Goal: Register for event/course

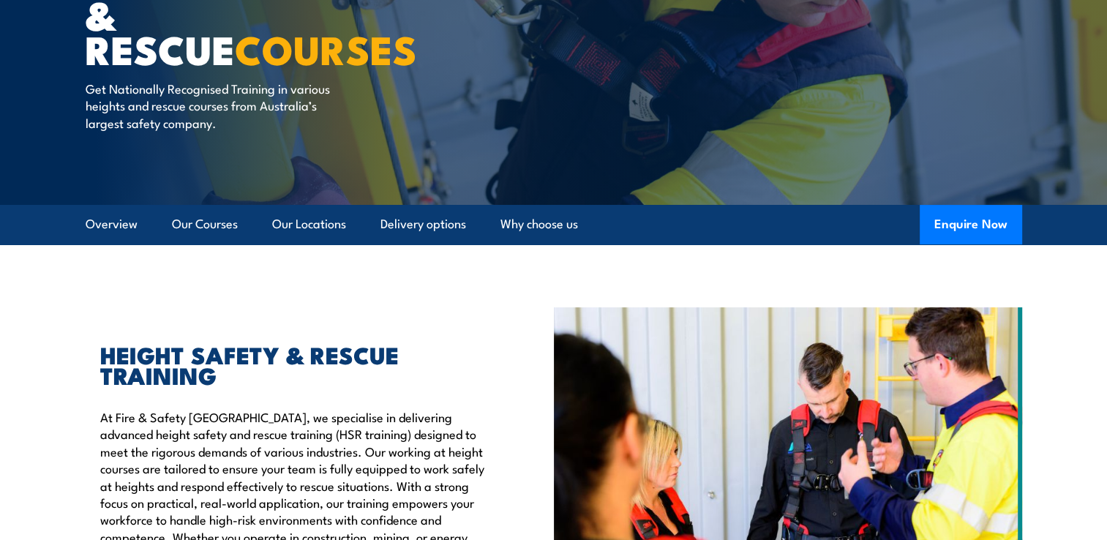
scroll to position [220, 0]
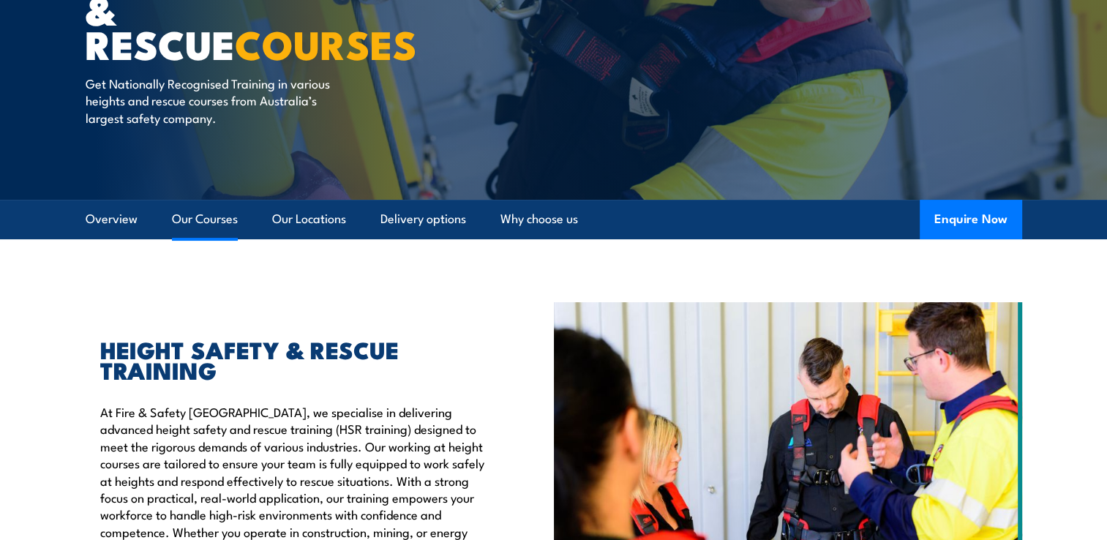
click at [199, 221] on link "Our Courses" at bounding box center [205, 219] width 66 height 39
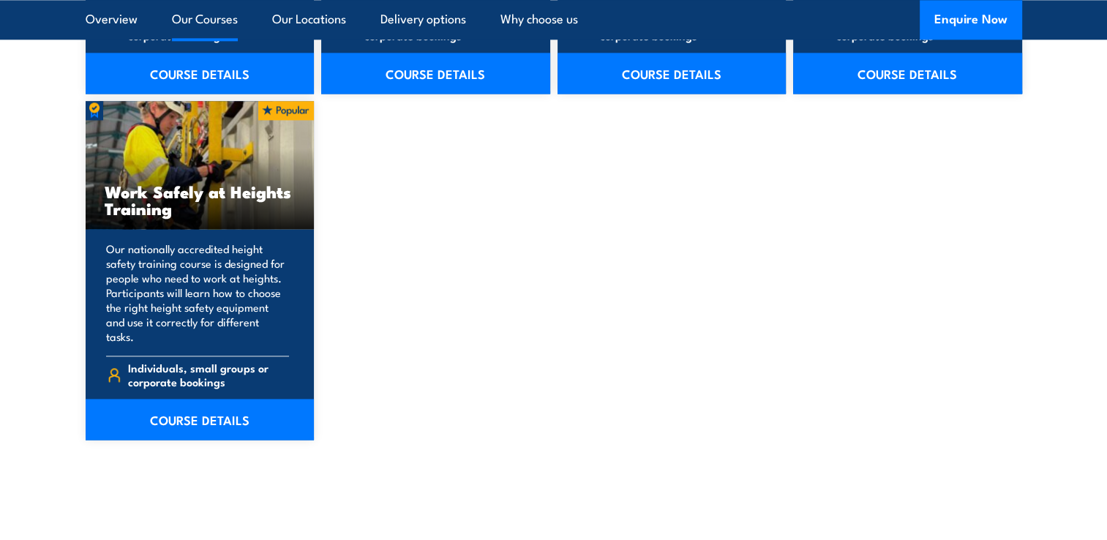
scroll to position [1915, 0]
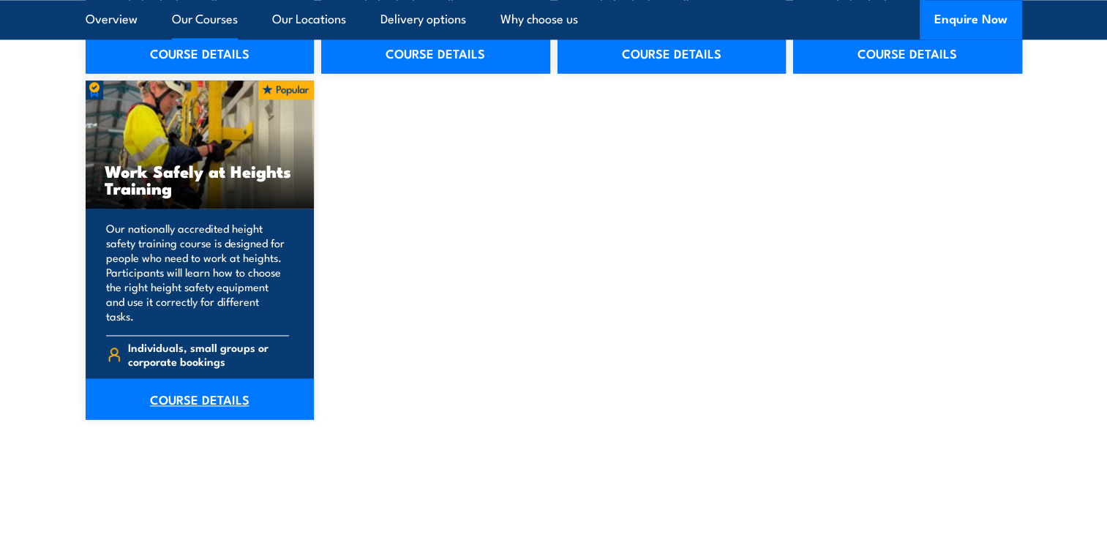
click at [207, 378] on link "COURSE DETAILS" at bounding box center [200, 398] width 229 height 41
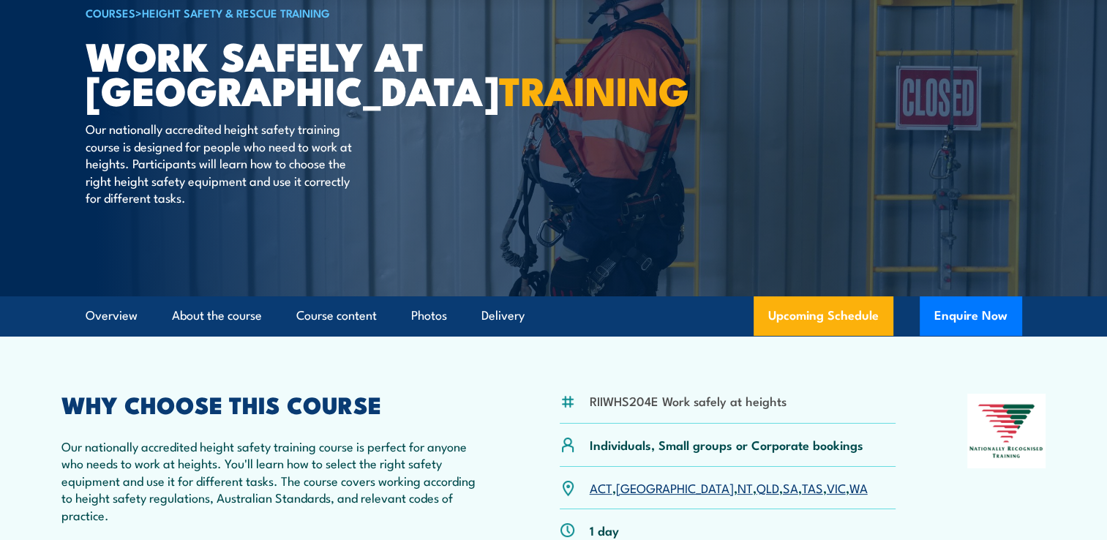
scroll to position [293, 0]
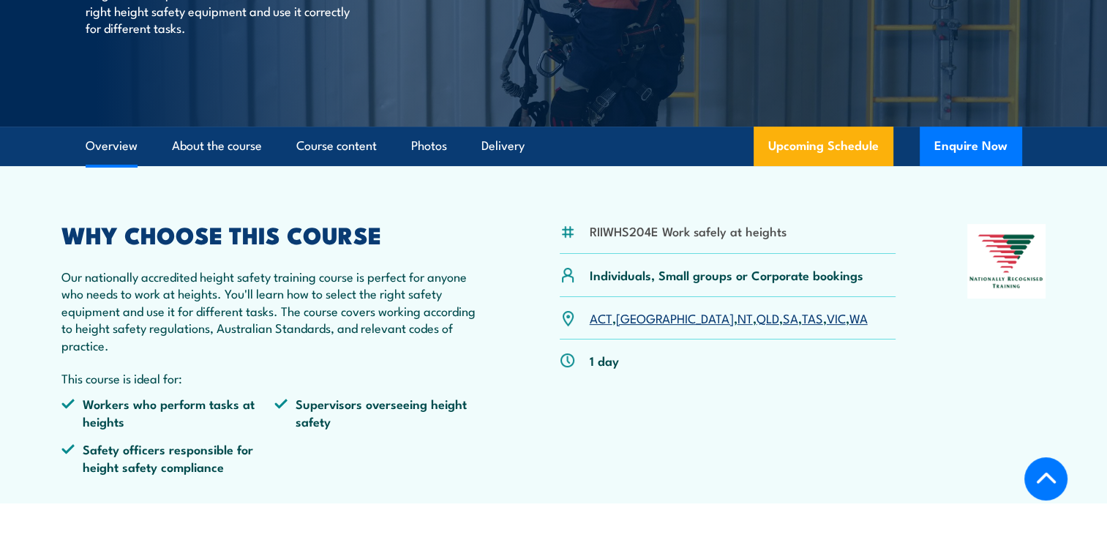
click at [632, 325] on link "[GEOGRAPHIC_DATA]" at bounding box center [675, 318] width 118 height 18
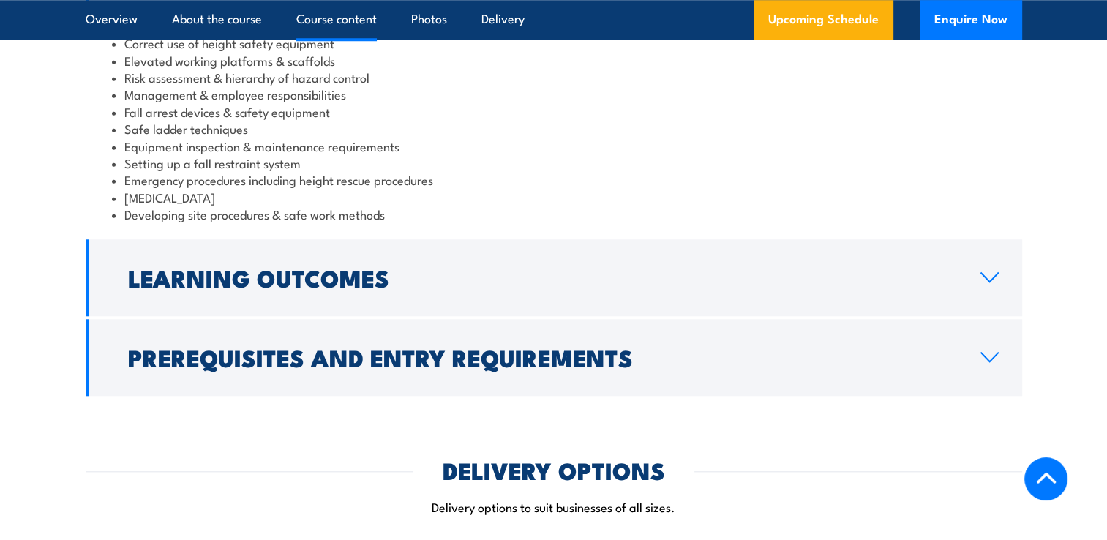
scroll to position [1304, 0]
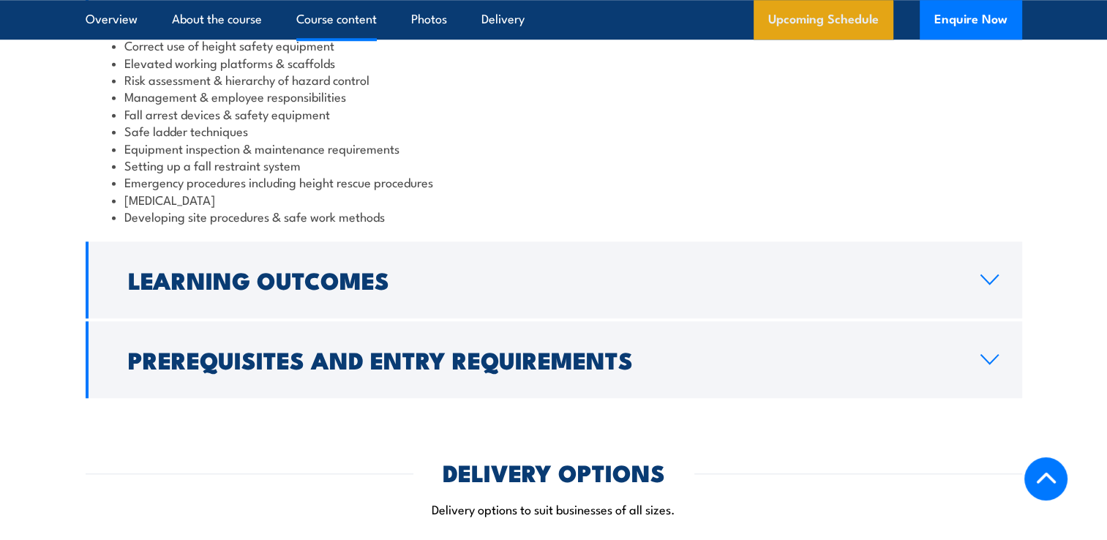
click at [823, 31] on link "Upcoming Schedule" at bounding box center [824, 20] width 140 height 40
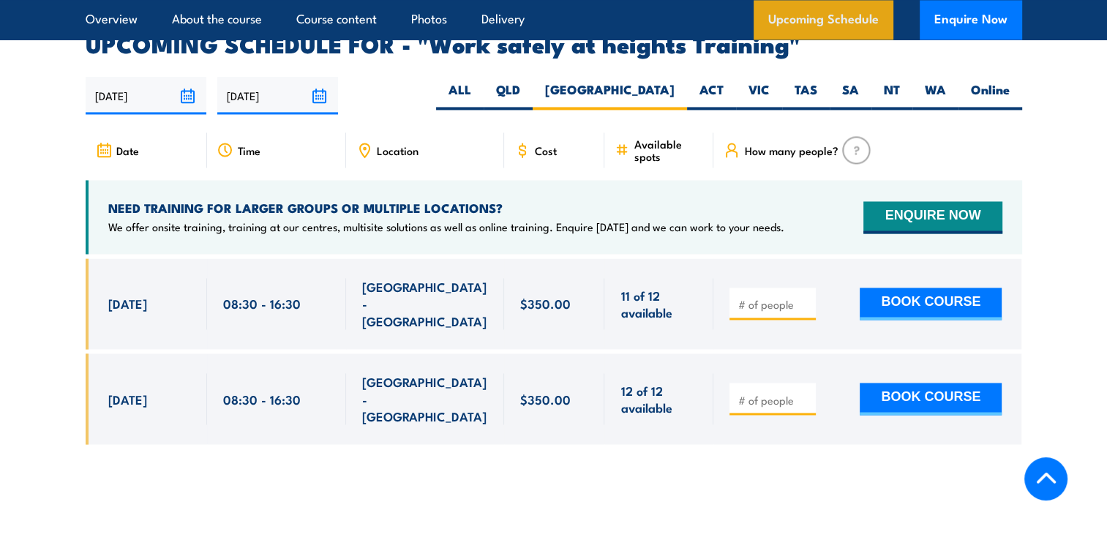
scroll to position [2328, 0]
